Goal: Navigation & Orientation: Find specific page/section

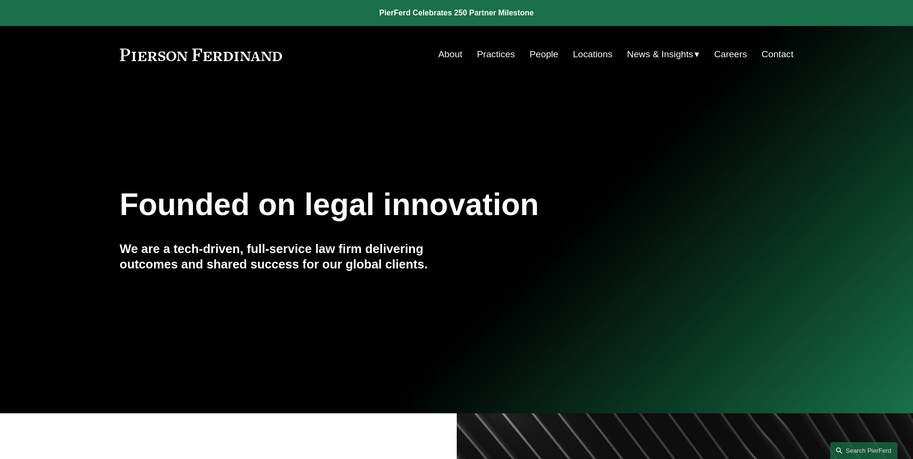
click at [534, 52] on link "People" at bounding box center [544, 54] width 29 height 18
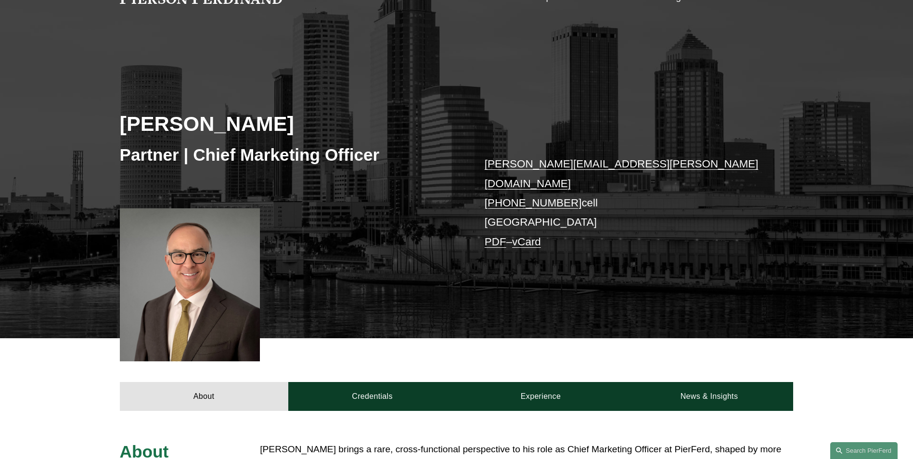
scroll to position [48, 0]
